Goal: Navigation & Orientation: Find specific page/section

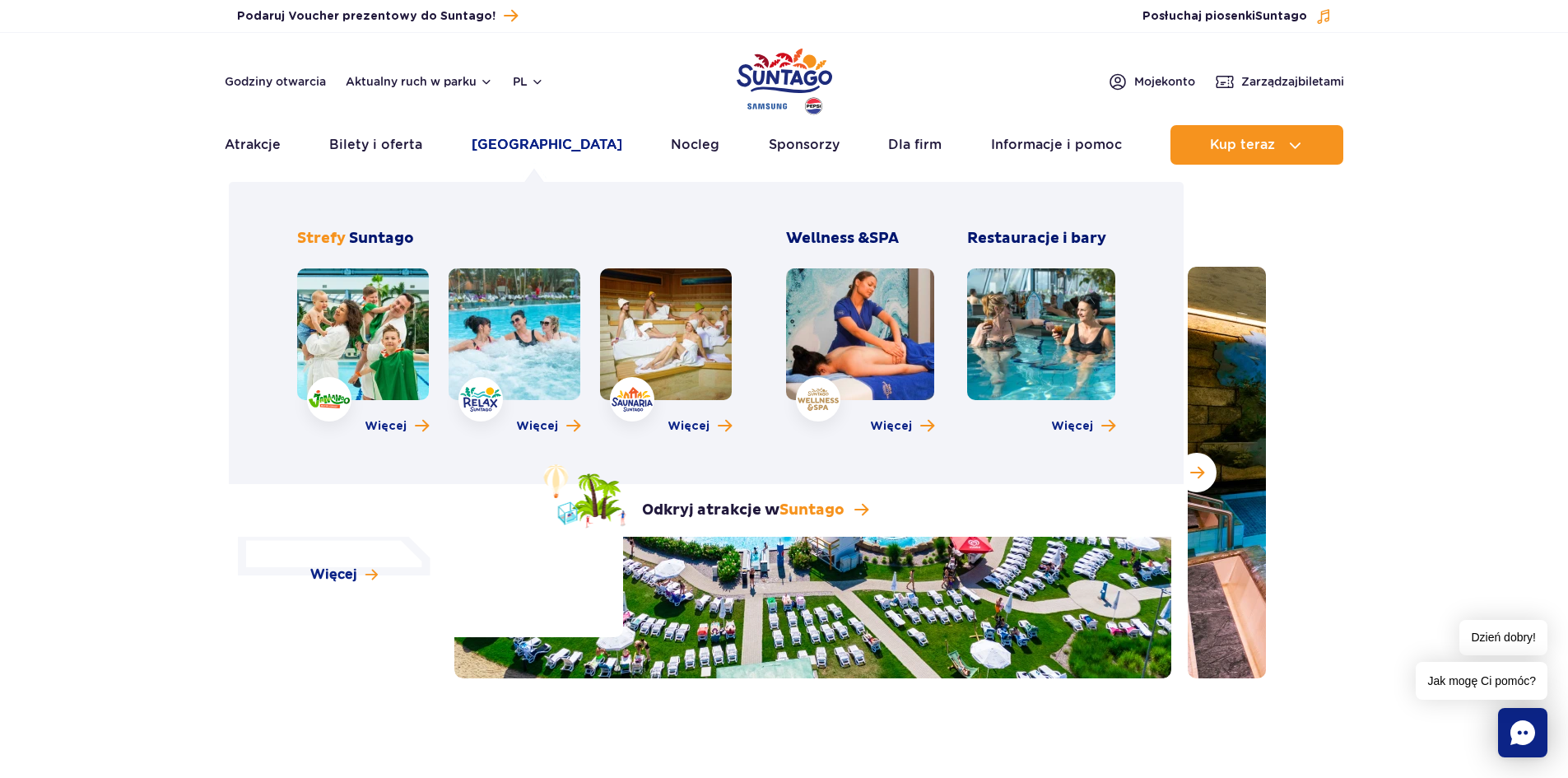
click at [538, 141] on link "[GEOGRAPHIC_DATA]" at bounding box center [547, 145] width 151 height 39
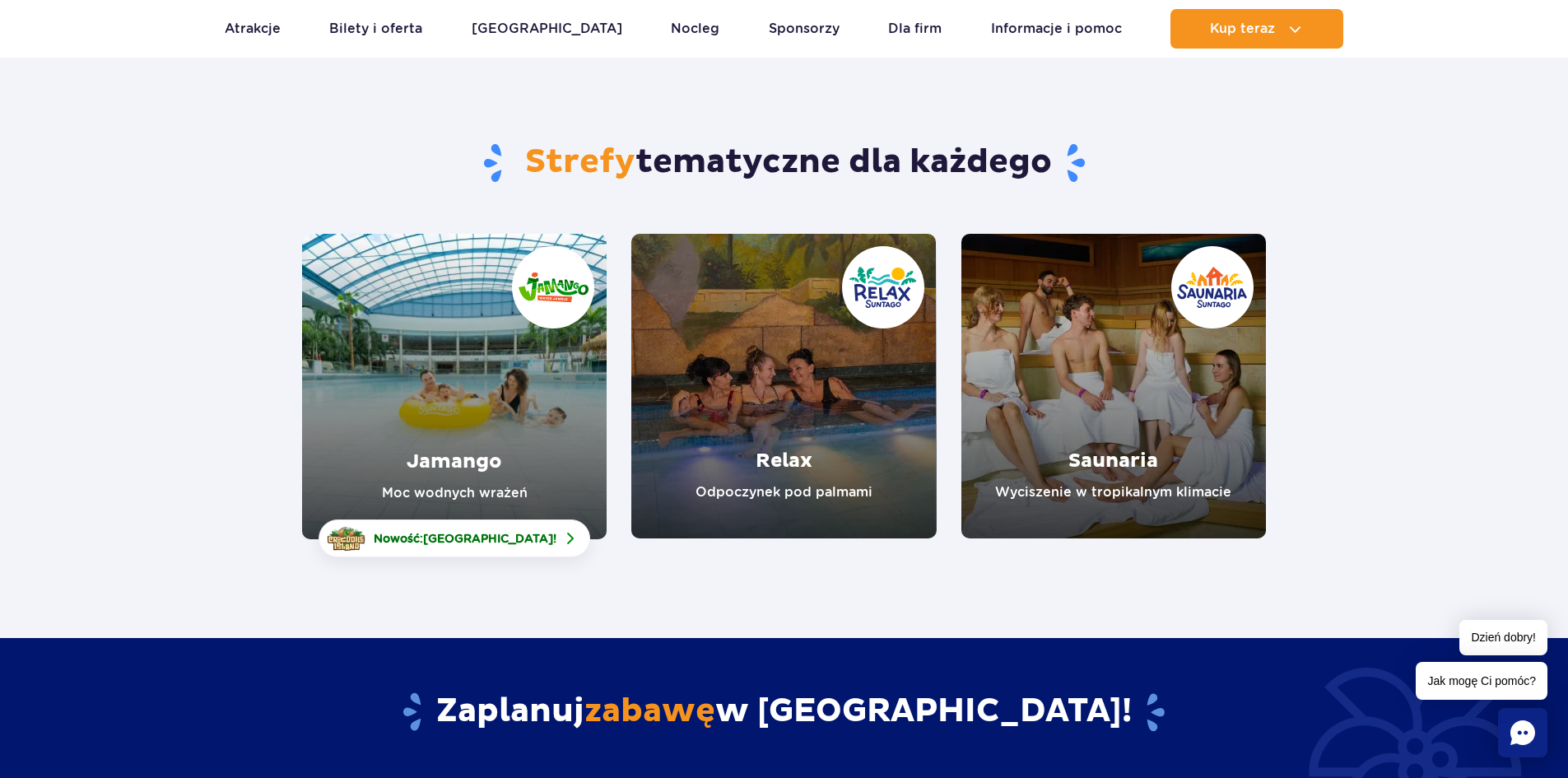
click at [762, 392] on link "Relax" at bounding box center [784, 386] width 304 height 305
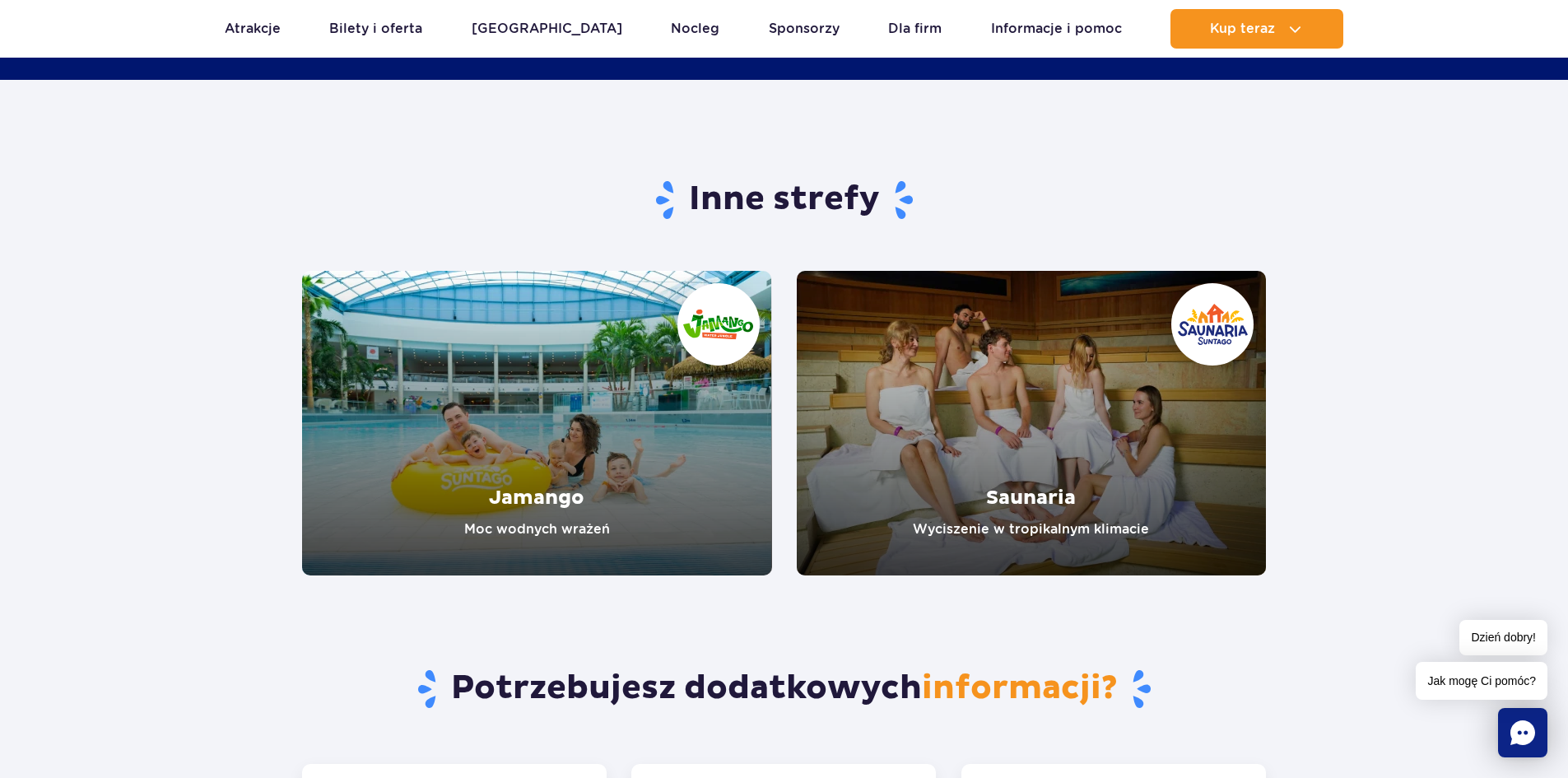
scroll to position [2635, 0]
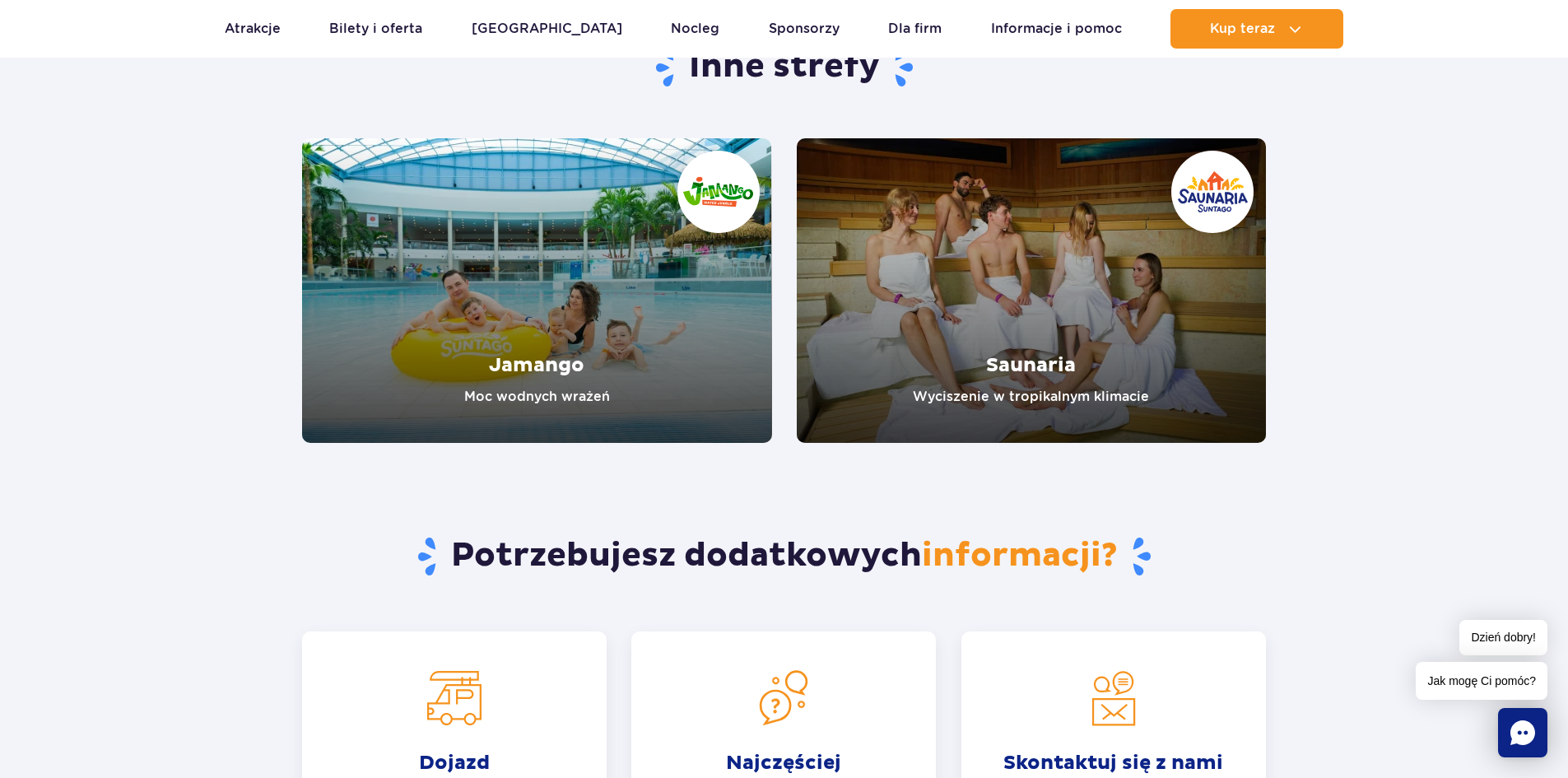
click at [1014, 228] on link "Saunaria" at bounding box center [1032, 290] width 470 height 305
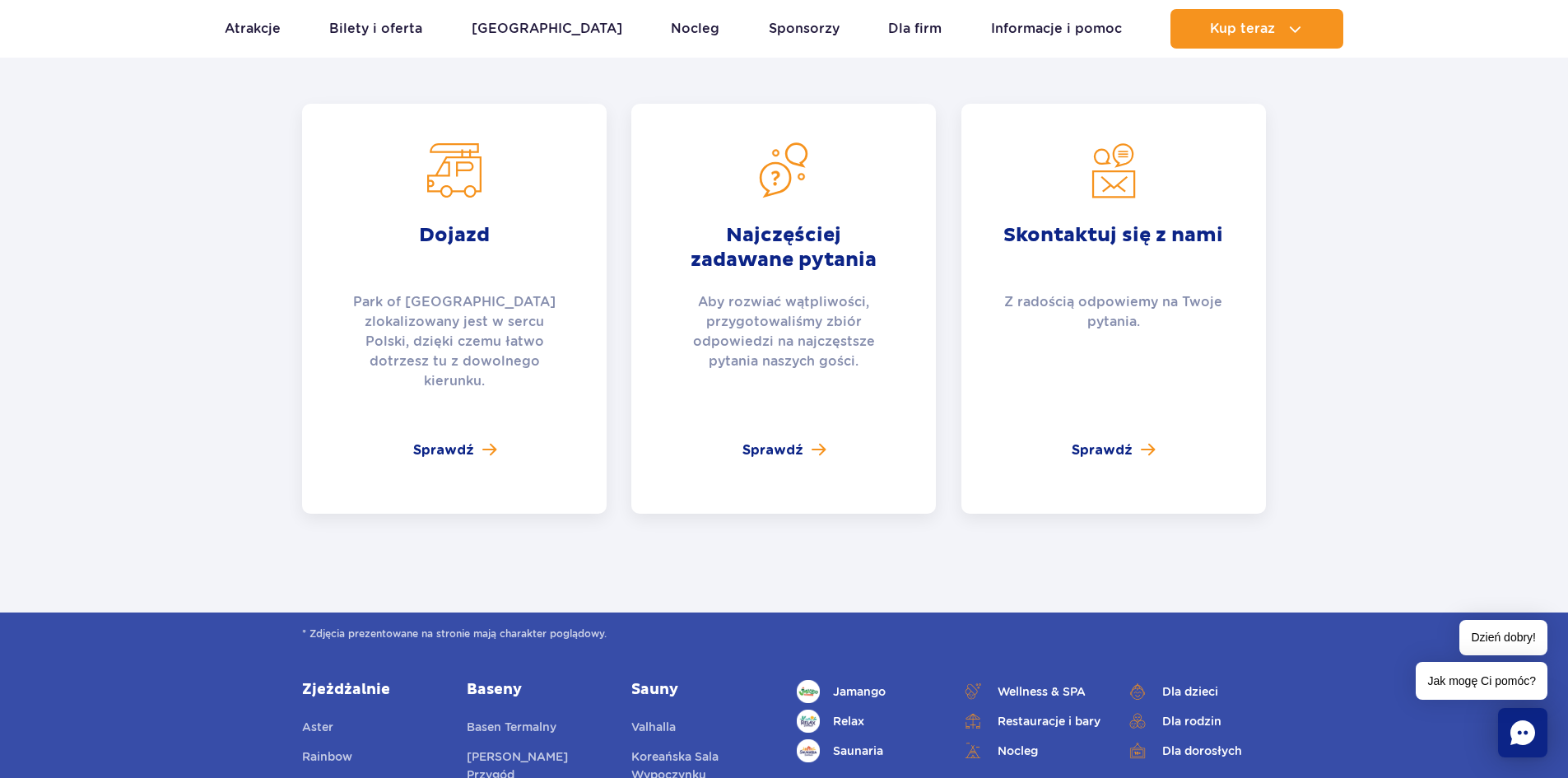
scroll to position [3459, 0]
